Goal: Information Seeking & Learning: Learn about a topic

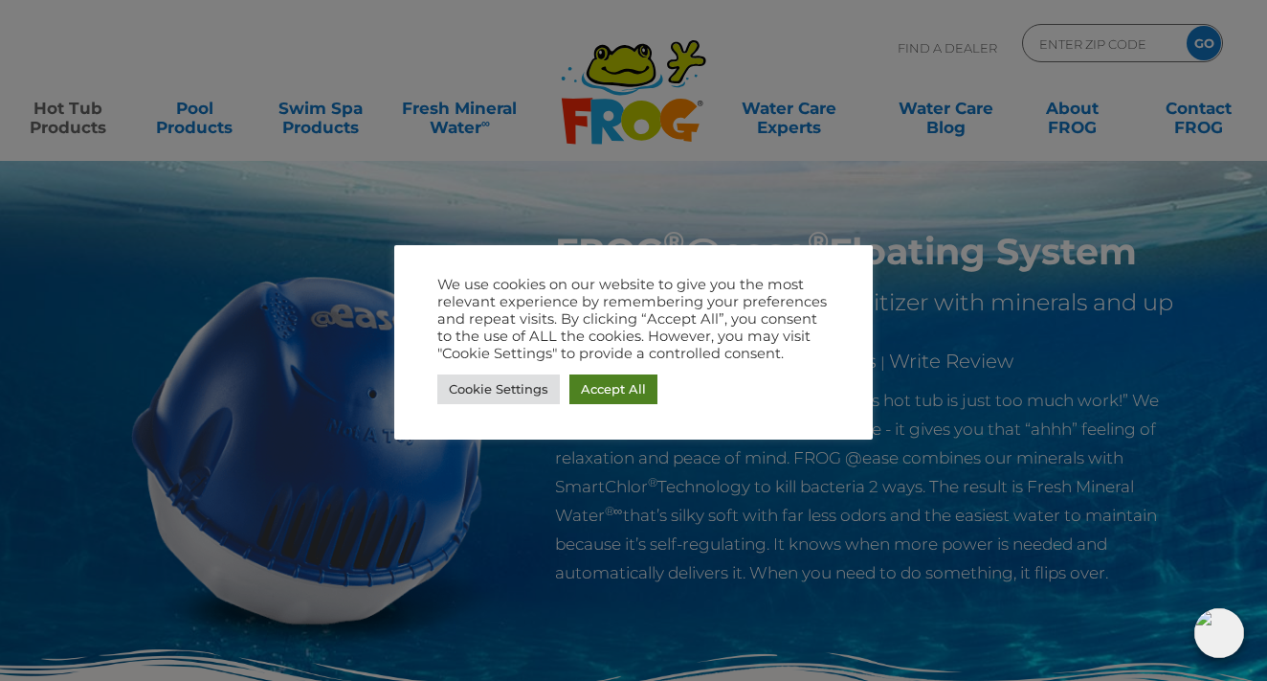
click at [598, 390] on link "Accept All" at bounding box center [614, 389] width 88 height 30
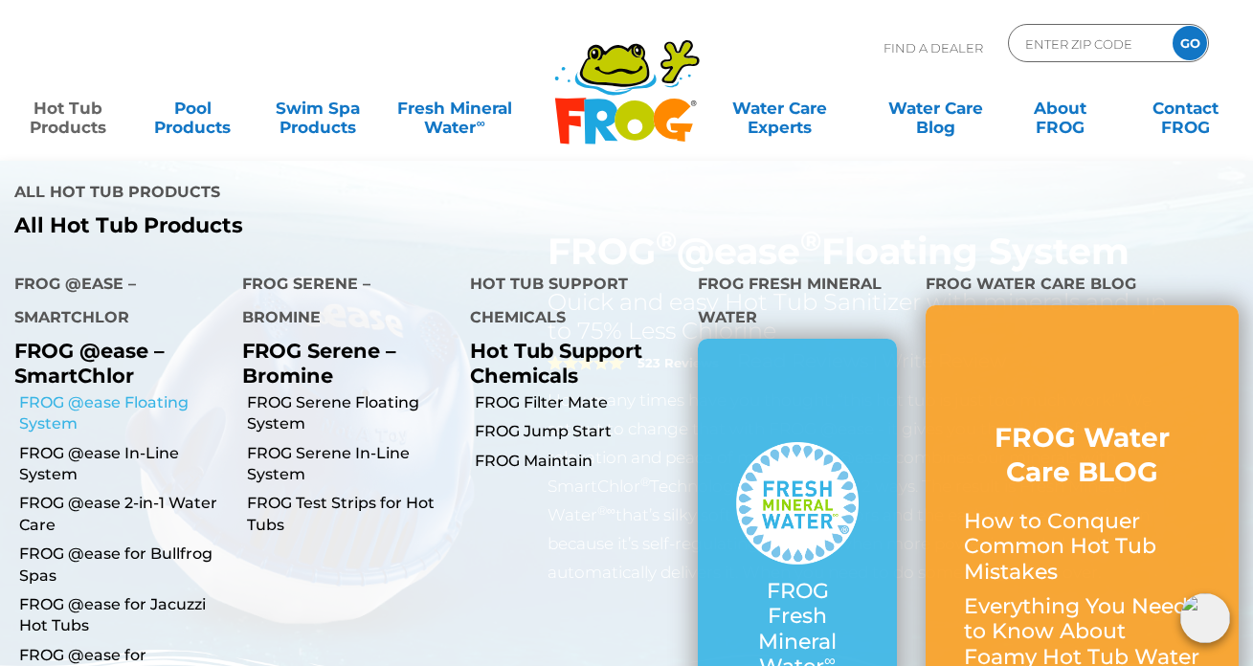
click at [126, 392] on link "FROG @ease Floating System" at bounding box center [123, 413] width 209 height 43
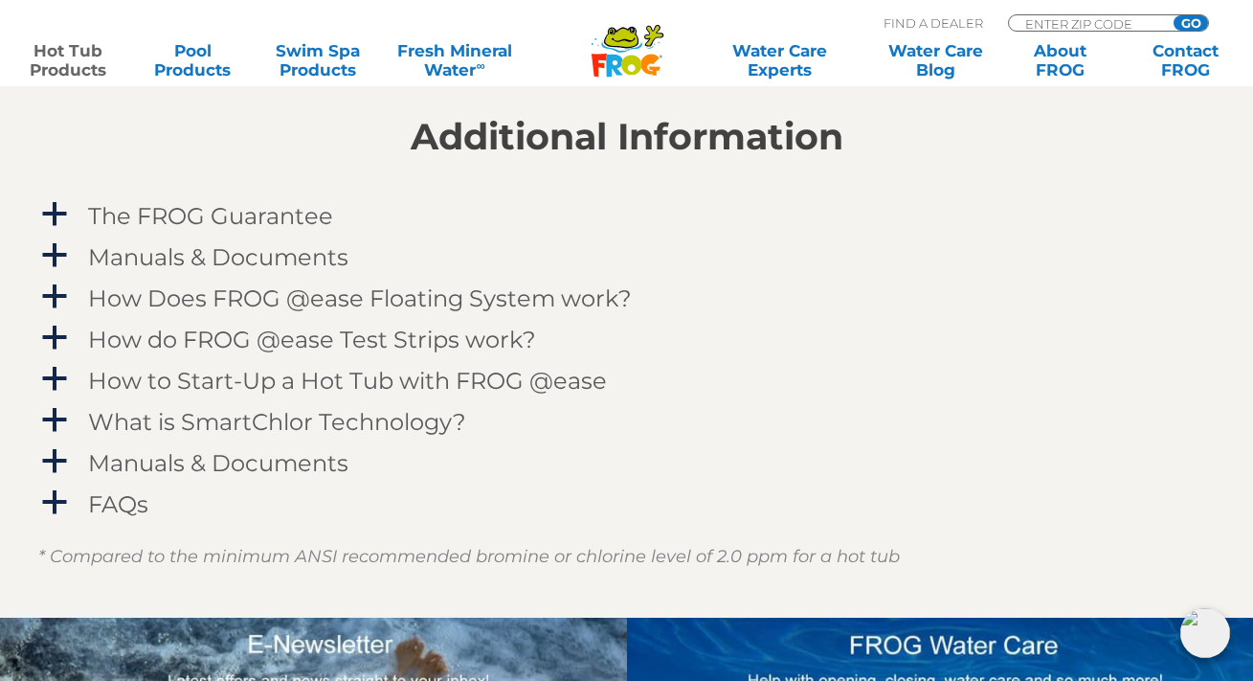
scroll to position [1860, 0]
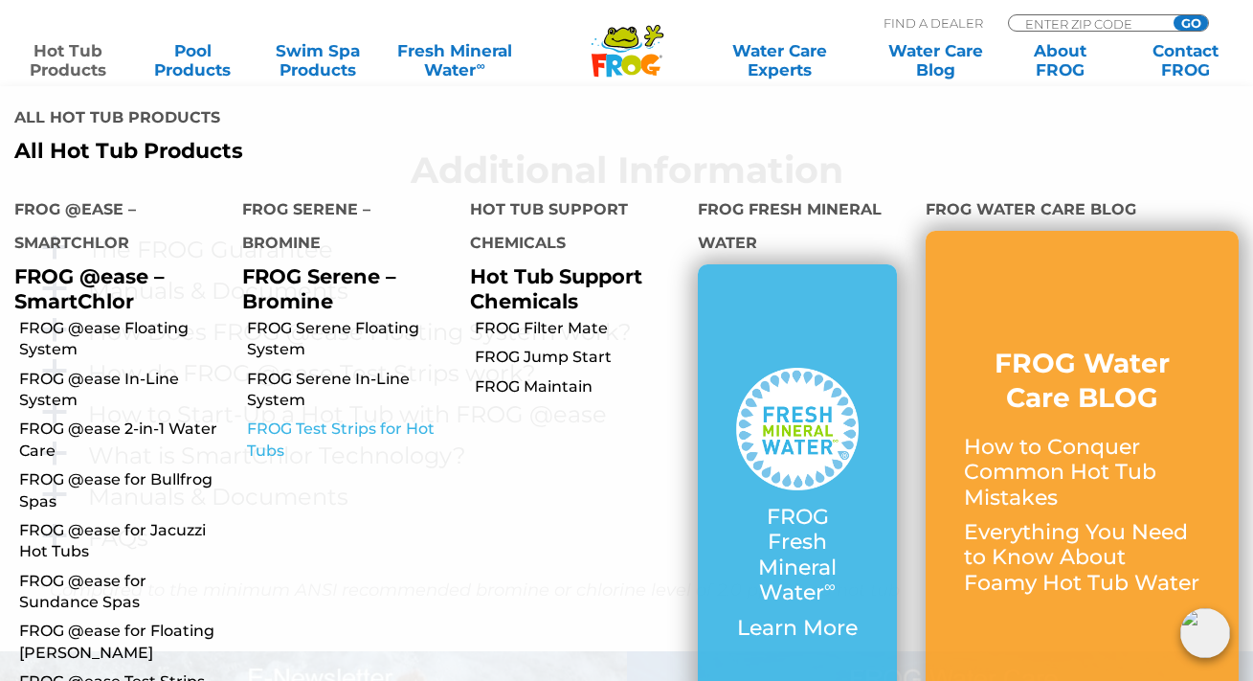
click at [395, 418] on link "FROG Test Strips for Hot Tubs" at bounding box center [351, 439] width 209 height 43
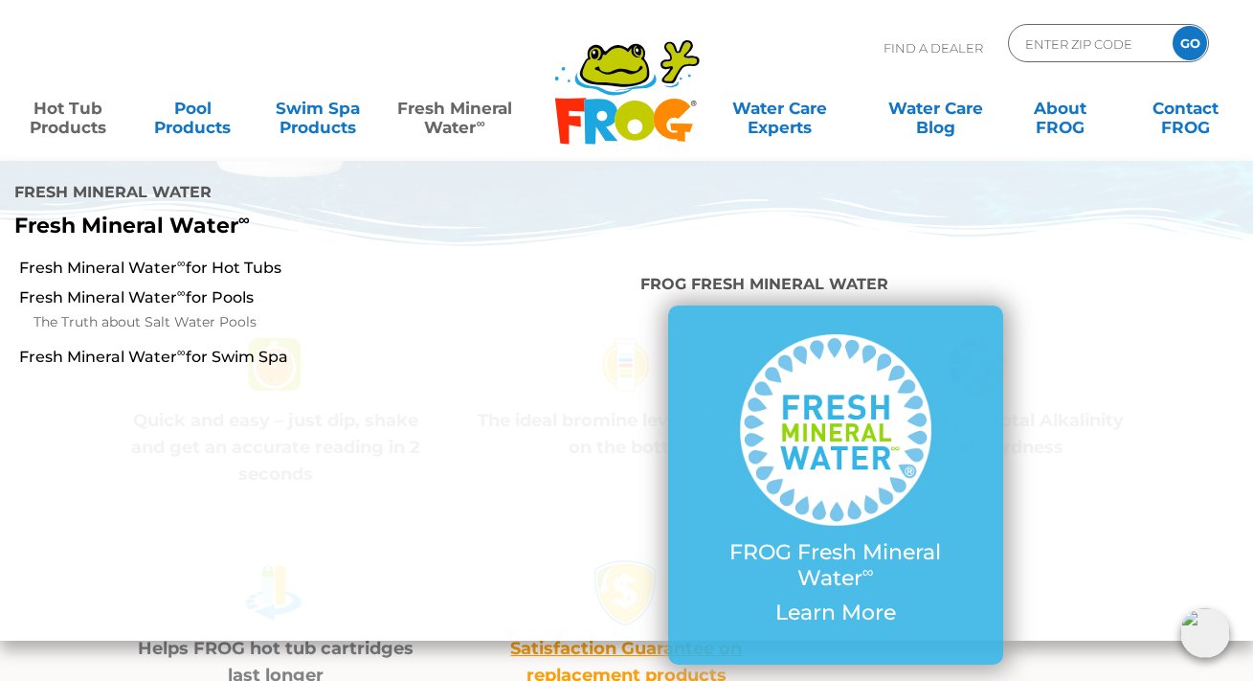
scroll to position [461, 0]
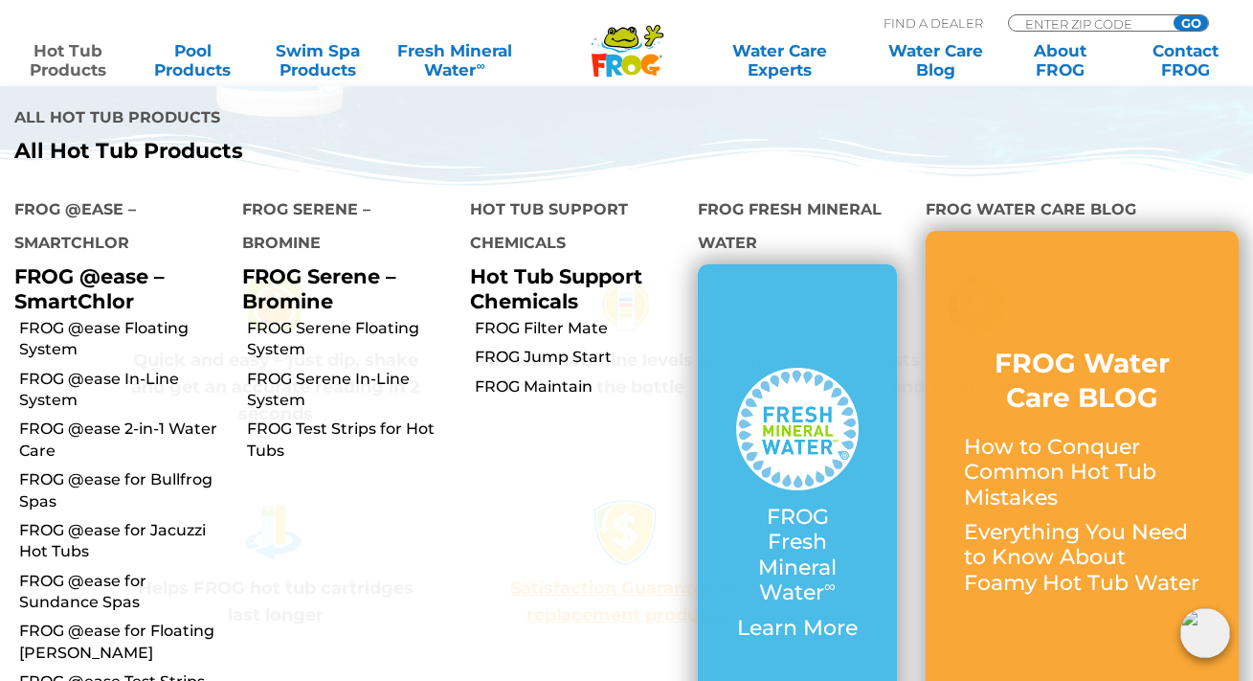
click at [62, 69] on link "Hot Tub Products" at bounding box center [68, 60] width 98 height 38
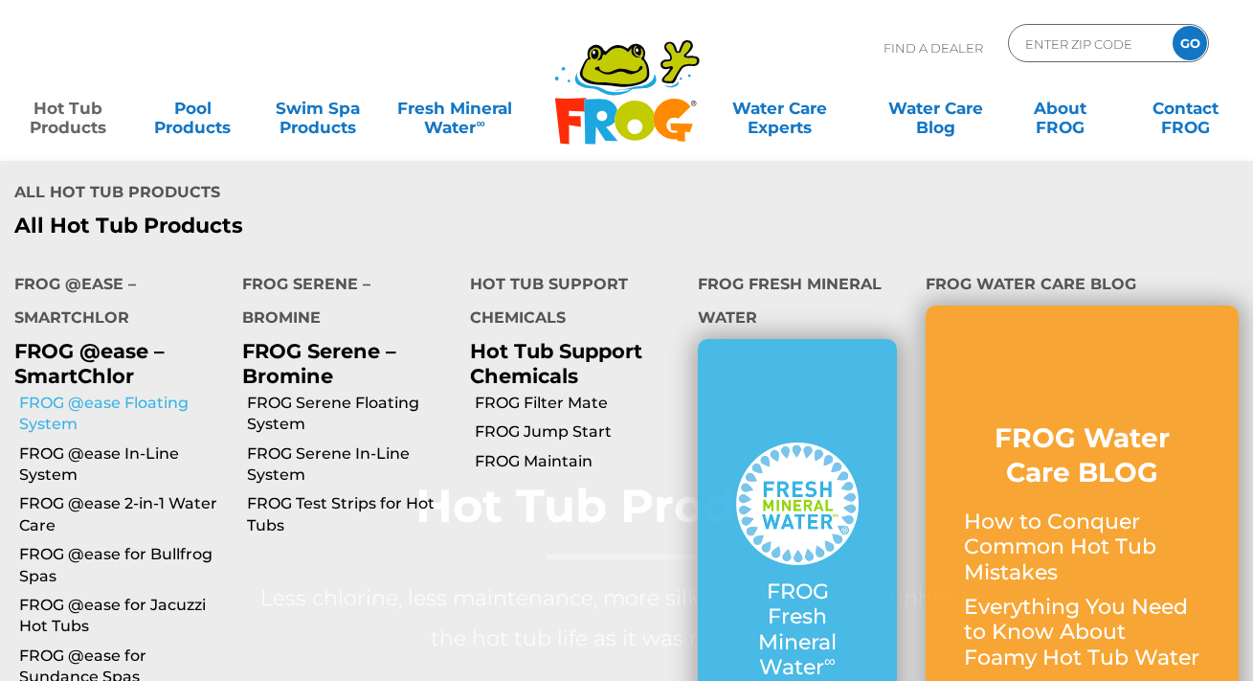
click at [123, 392] on link "FROG @ease Floating System" at bounding box center [123, 413] width 209 height 43
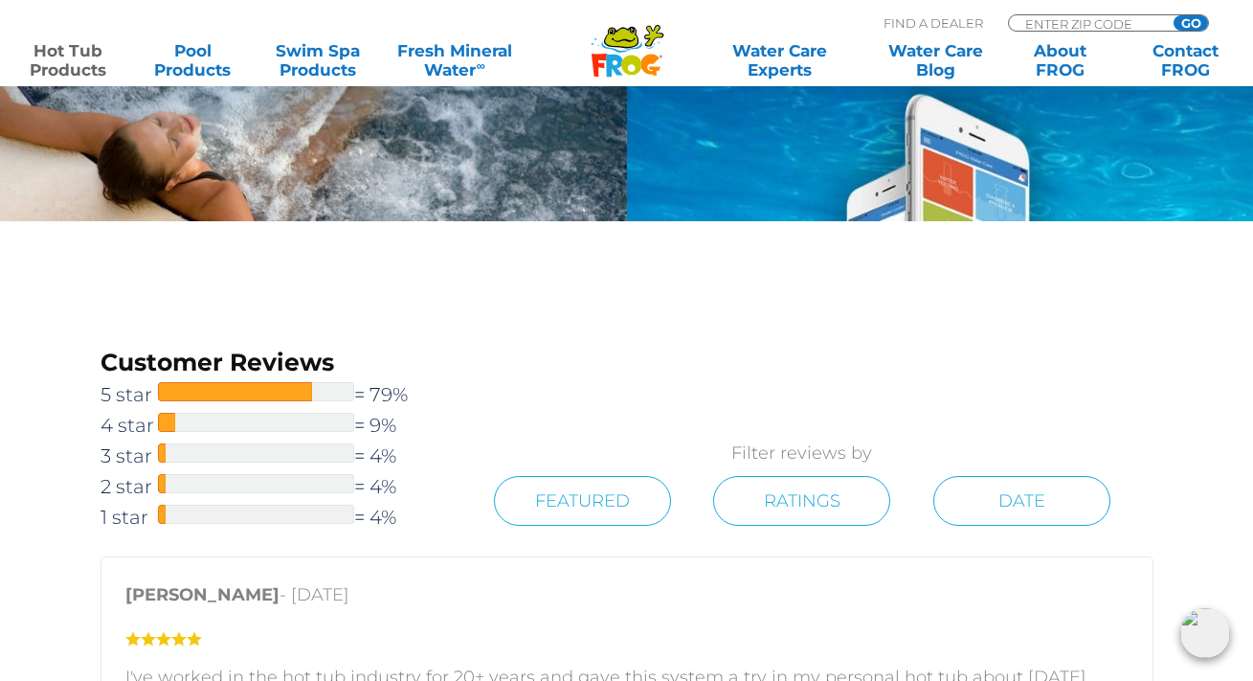
scroll to position [2550, 0]
